Goal: Navigation & Orientation: Find specific page/section

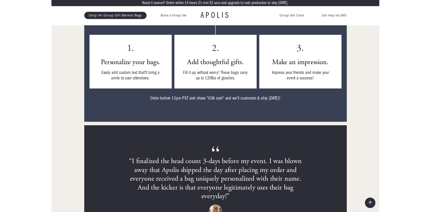
scroll to position [1577, 0]
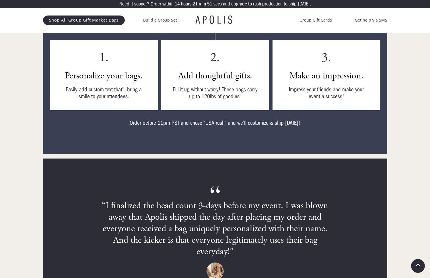
click at [116, 57] on div "1. Personalize your bags. Easily add custom text that'll bring a smile to your …" at bounding box center [104, 75] width 108 height 70
click at [98, 19] on link "Shop All Group Gift Market Bags" at bounding box center [84, 20] width 82 height 9
